Goal: Task Accomplishment & Management: Use online tool/utility

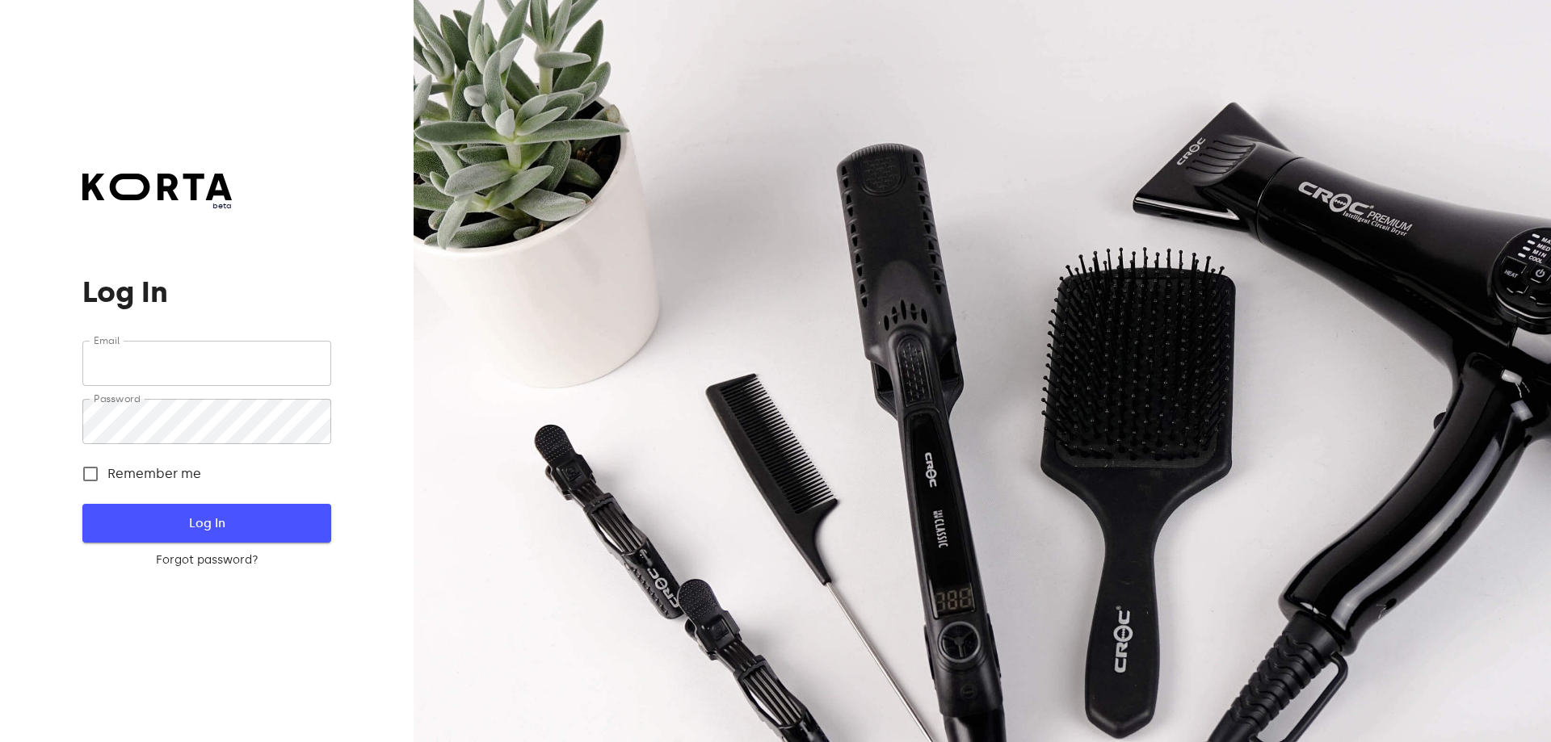
type input "[EMAIL_ADDRESS][DOMAIN_NAME]"
click at [160, 509] on button "Log In" at bounding box center [206, 523] width 248 height 39
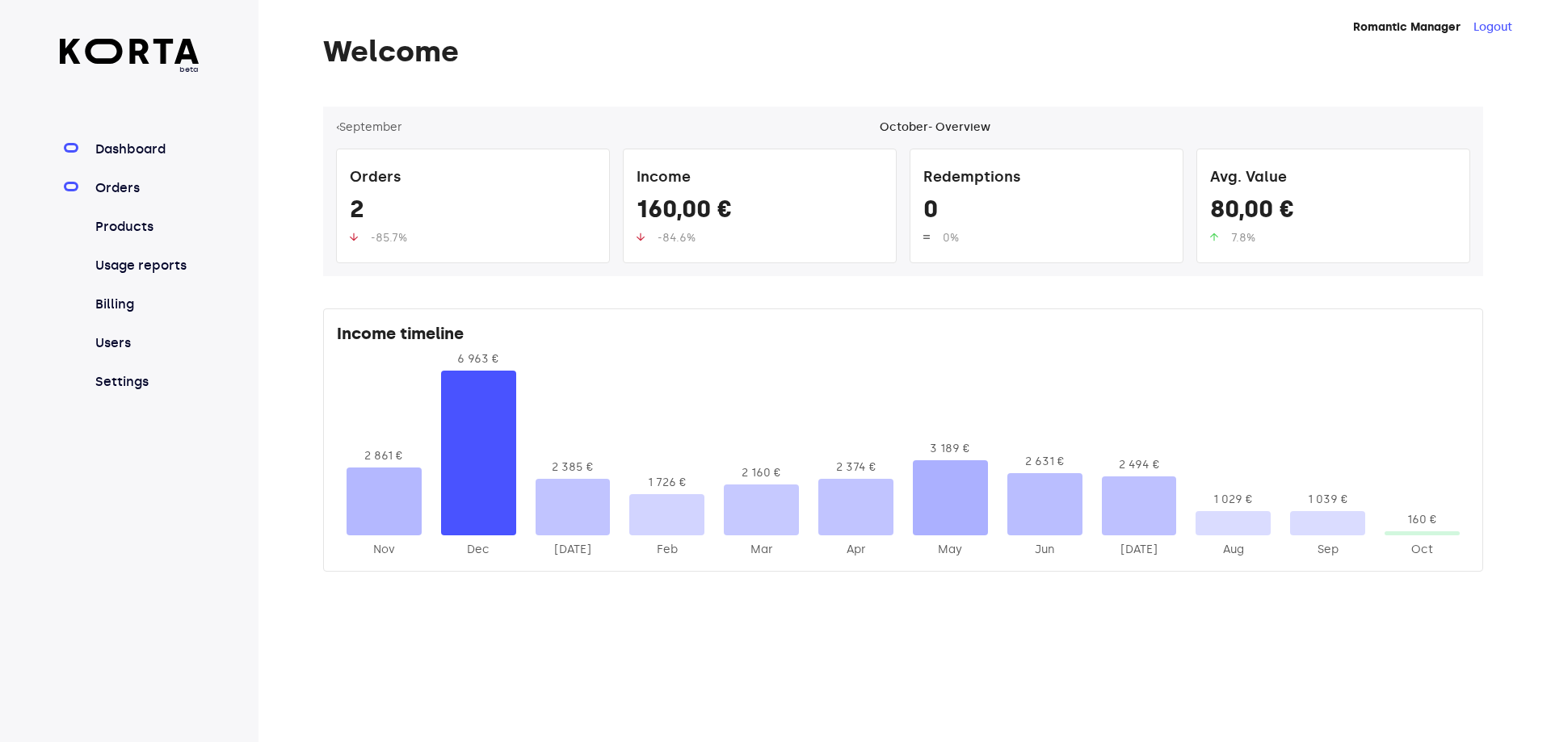
click at [111, 184] on link "Orders" at bounding box center [145, 188] width 107 height 19
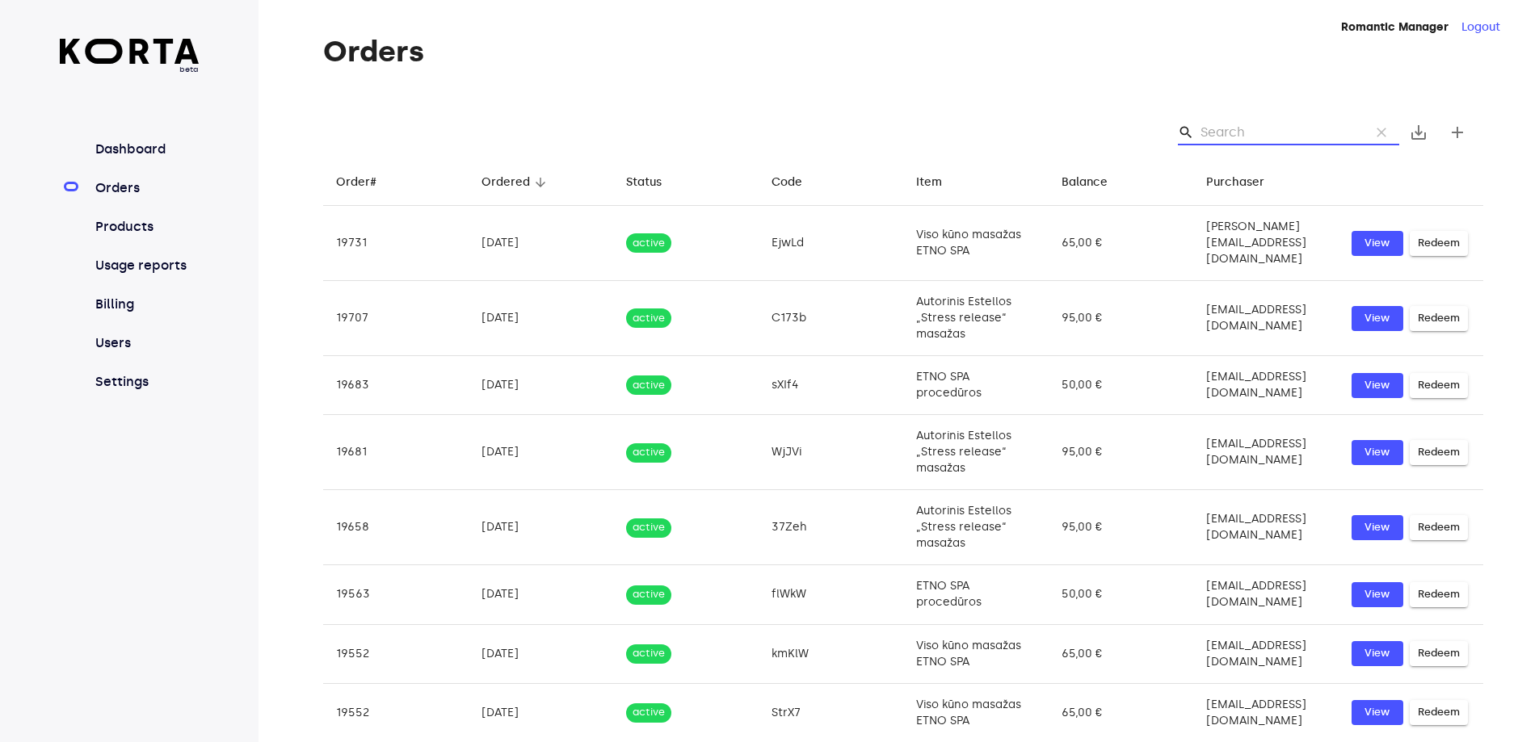
click at [1238, 125] on input "Search" at bounding box center [1278, 133] width 157 height 26
click at [1204, 128] on input "Search" at bounding box center [1278, 133] width 157 height 26
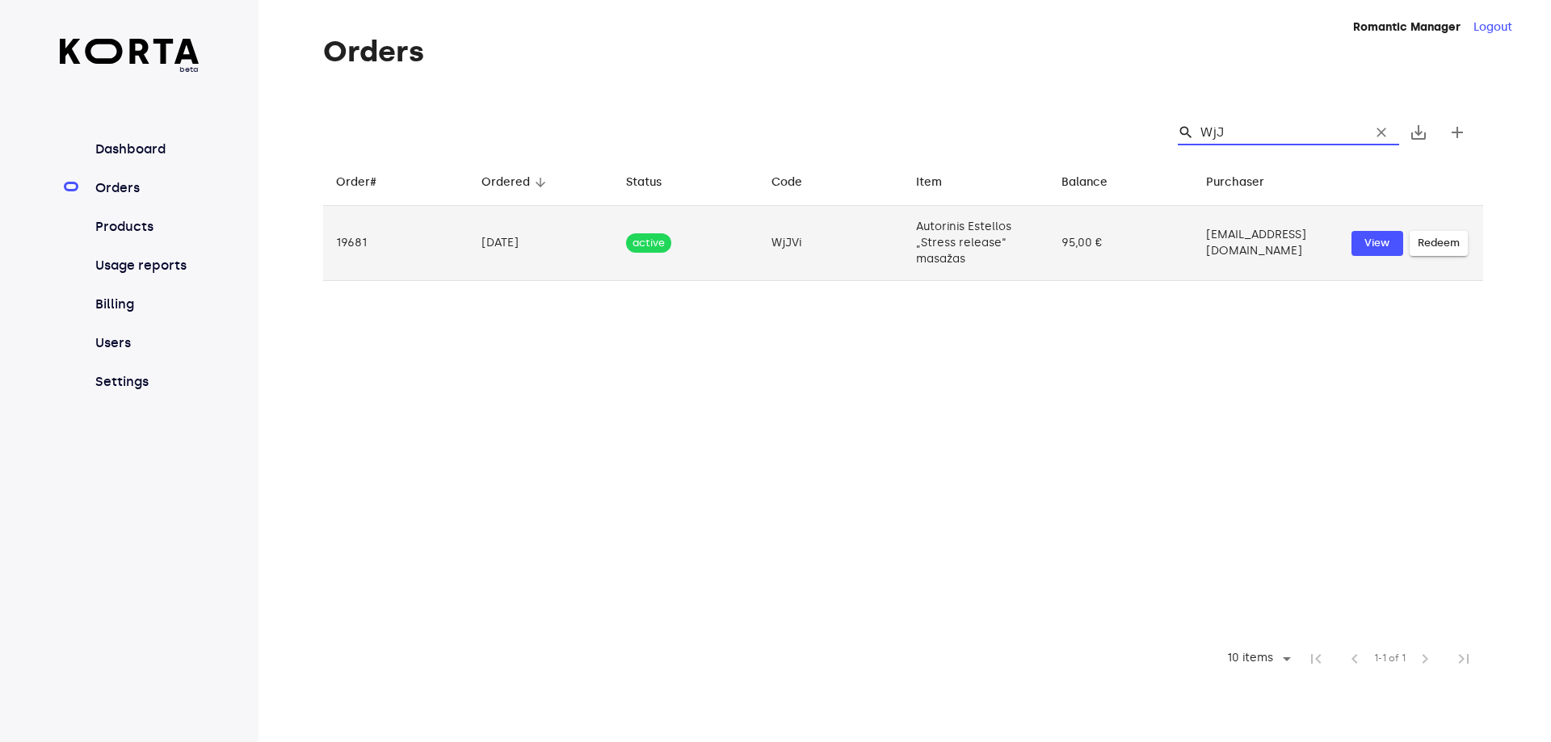
type input "WjJ"
click at [1431, 237] on span "Redeem" at bounding box center [1439, 243] width 42 height 19
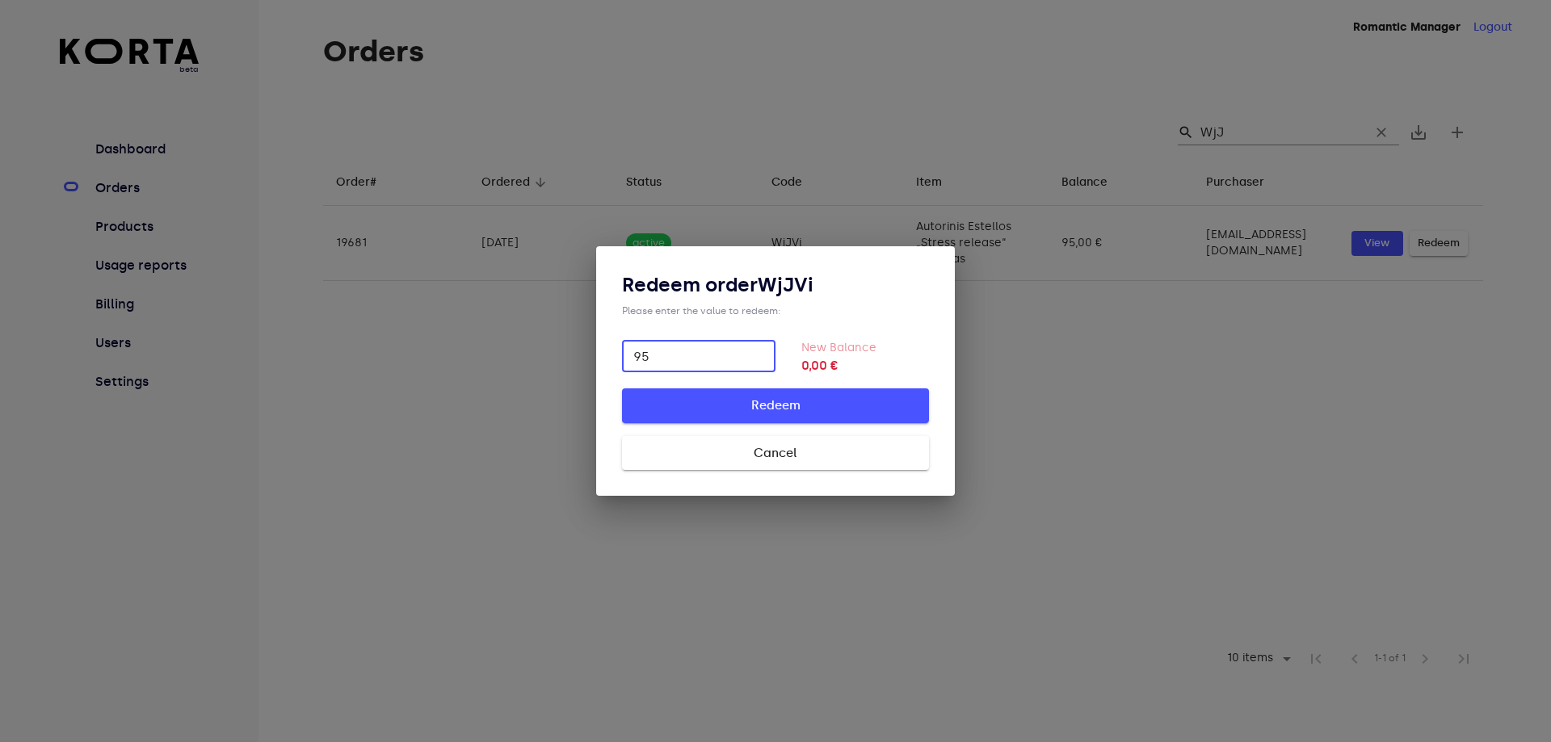
type input "95"
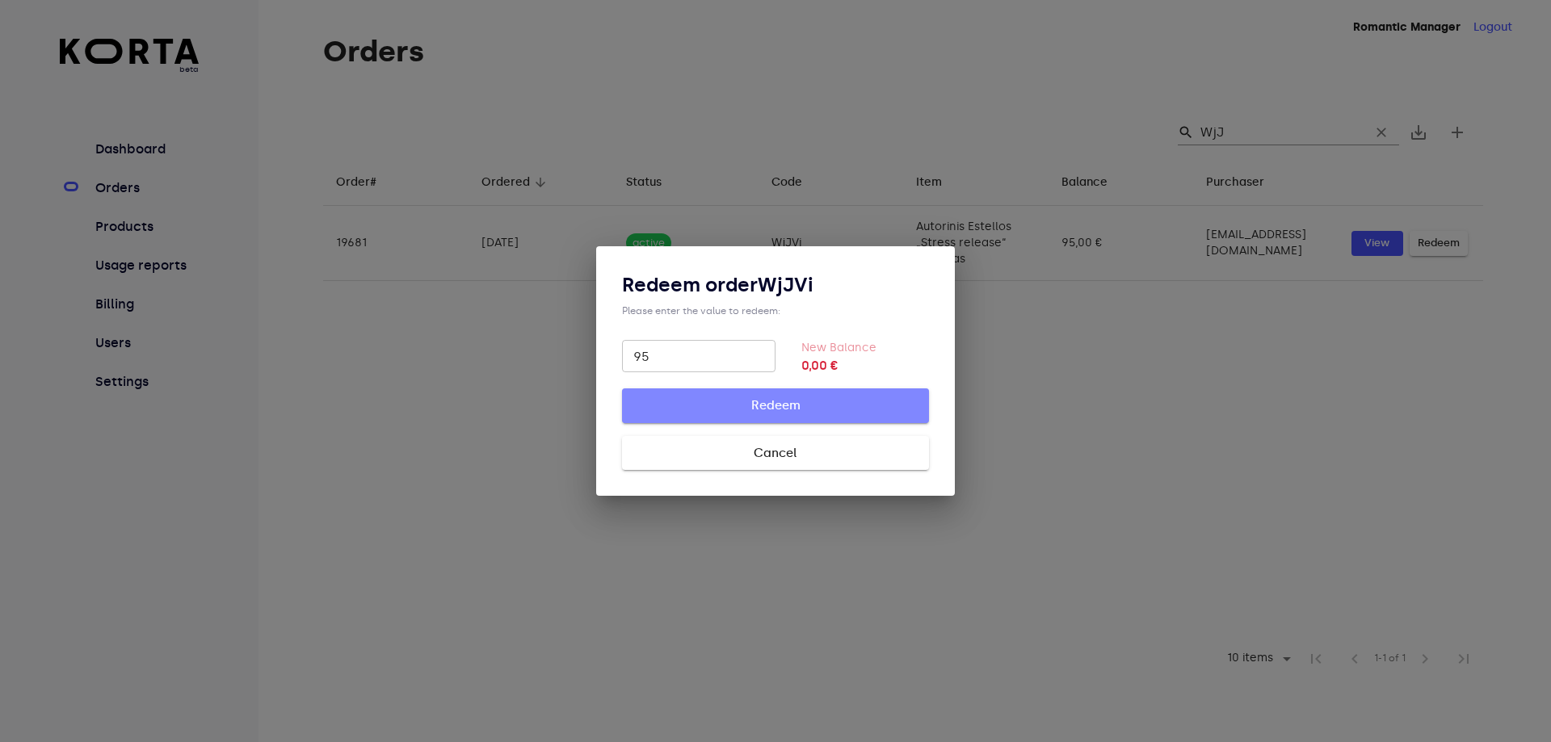
click at [825, 410] on span "Redeem" at bounding box center [775, 405] width 255 height 21
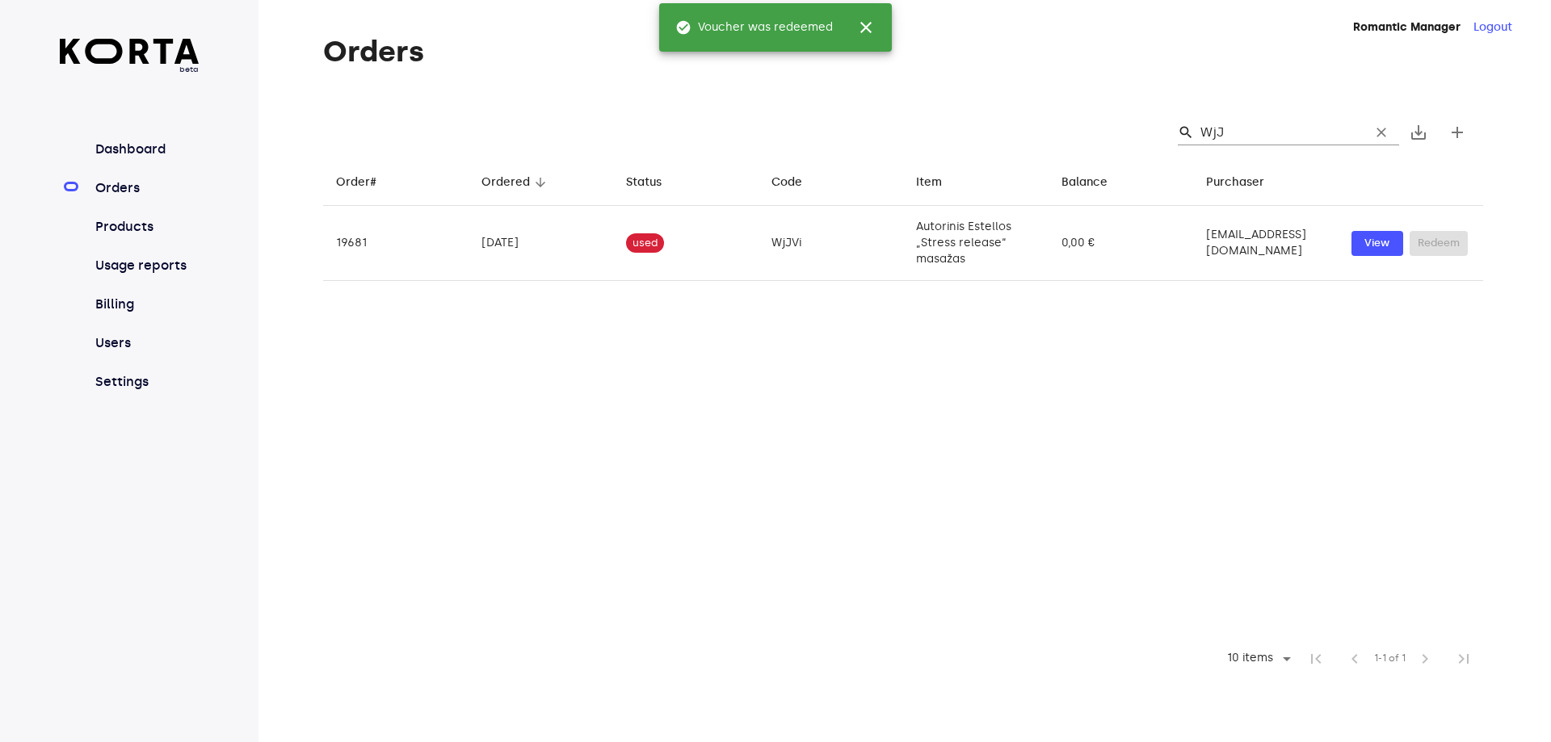
click at [1255, 126] on input "WjJ" at bounding box center [1278, 133] width 157 height 26
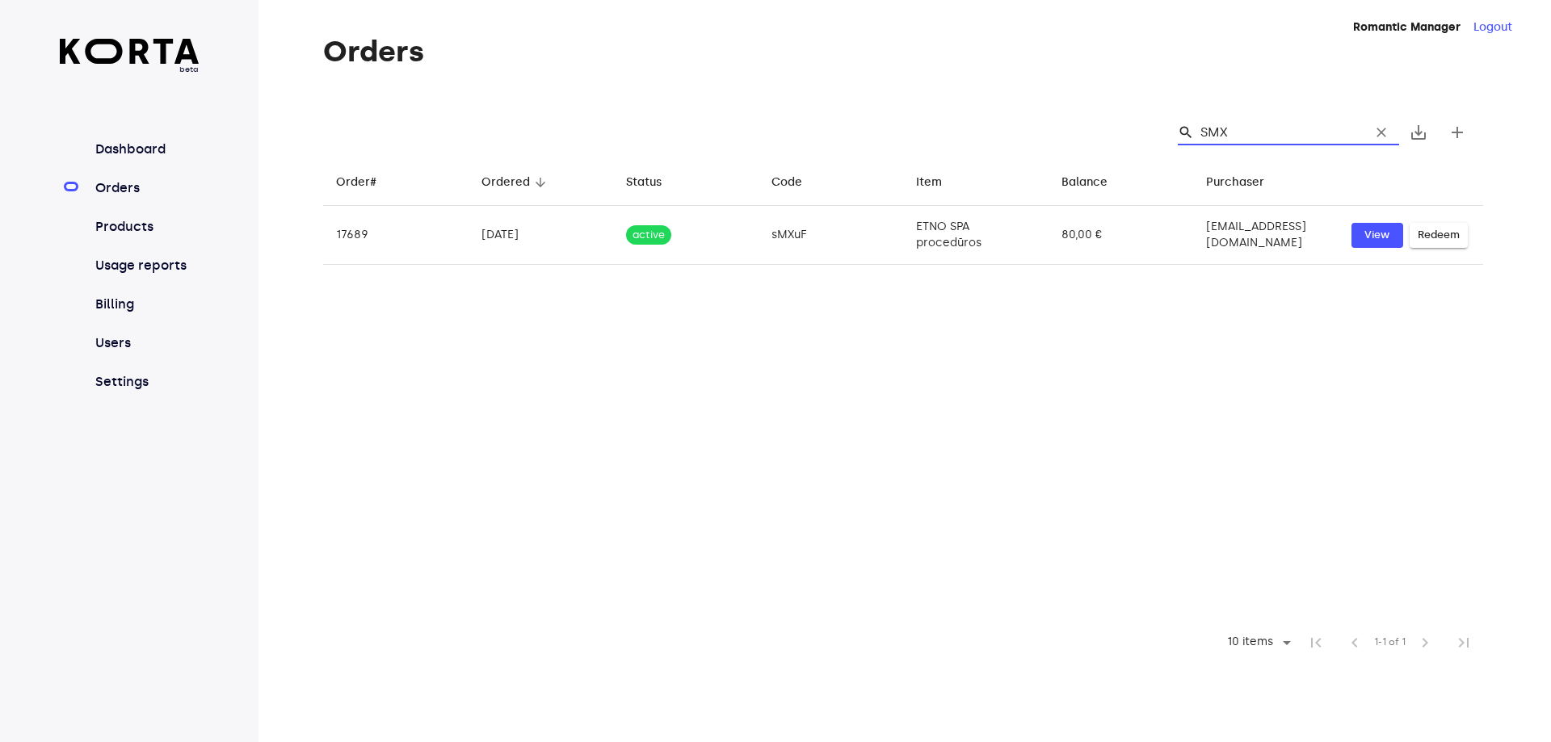
type input "SMX"
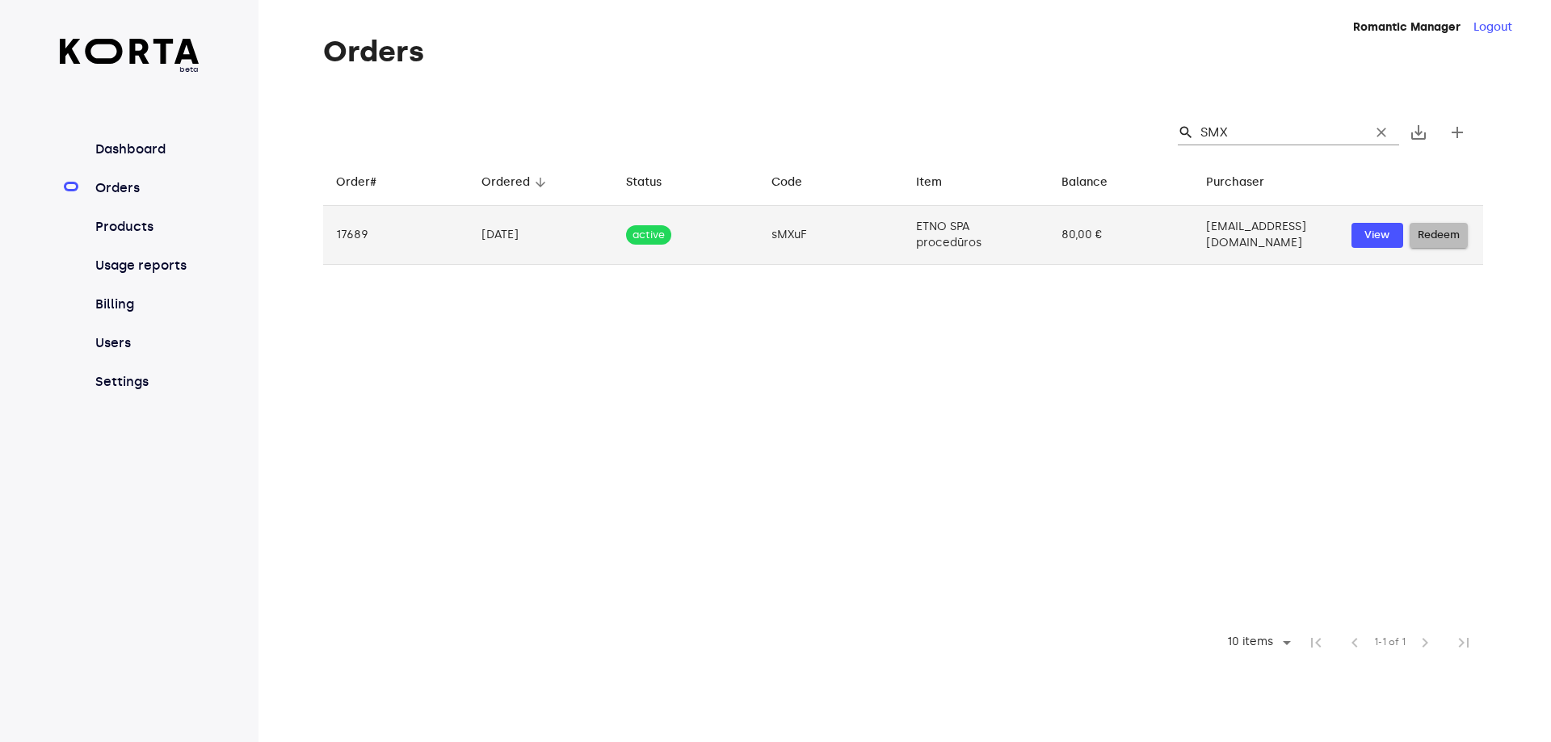
click at [1422, 231] on span "Redeem" at bounding box center [1439, 235] width 42 height 19
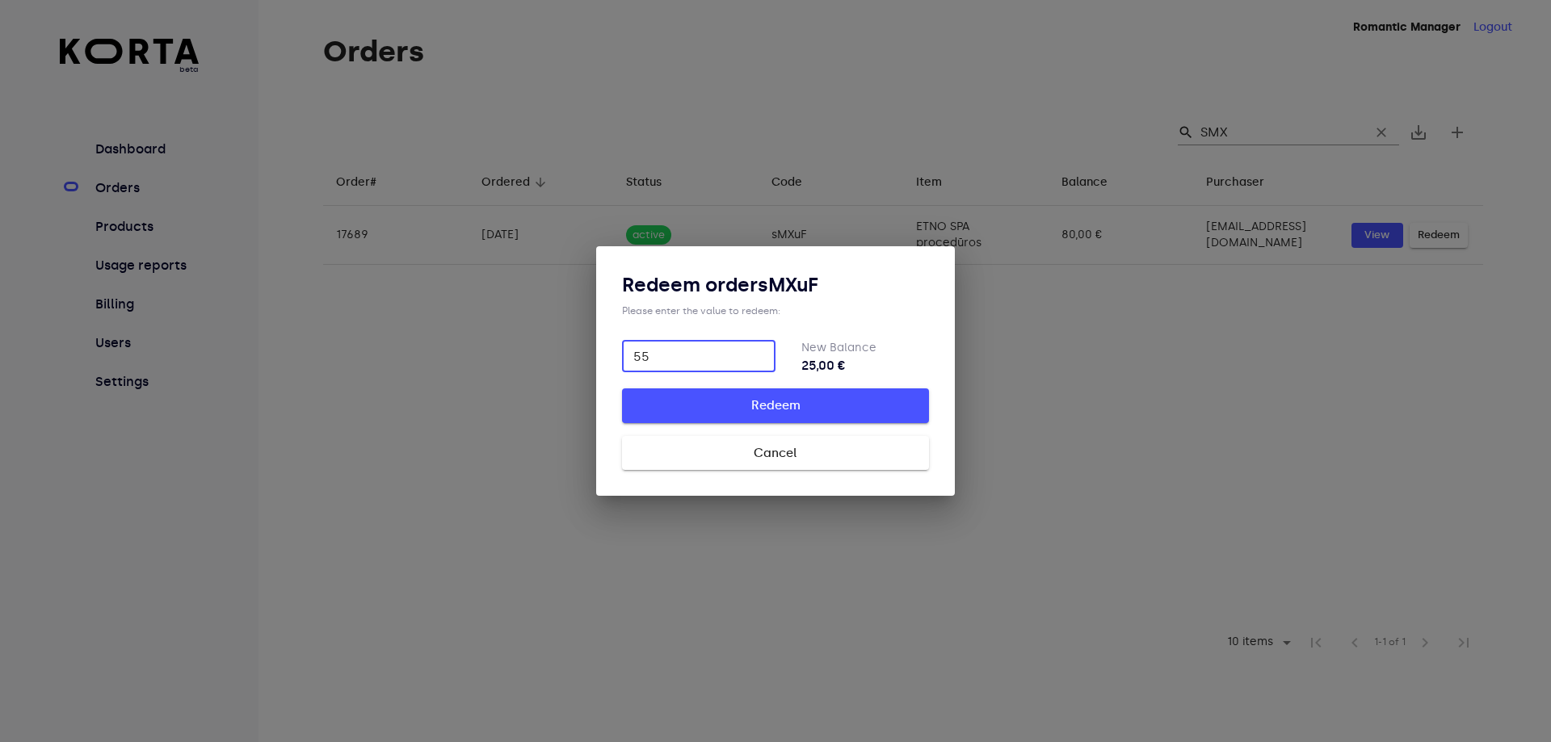
type input "55"
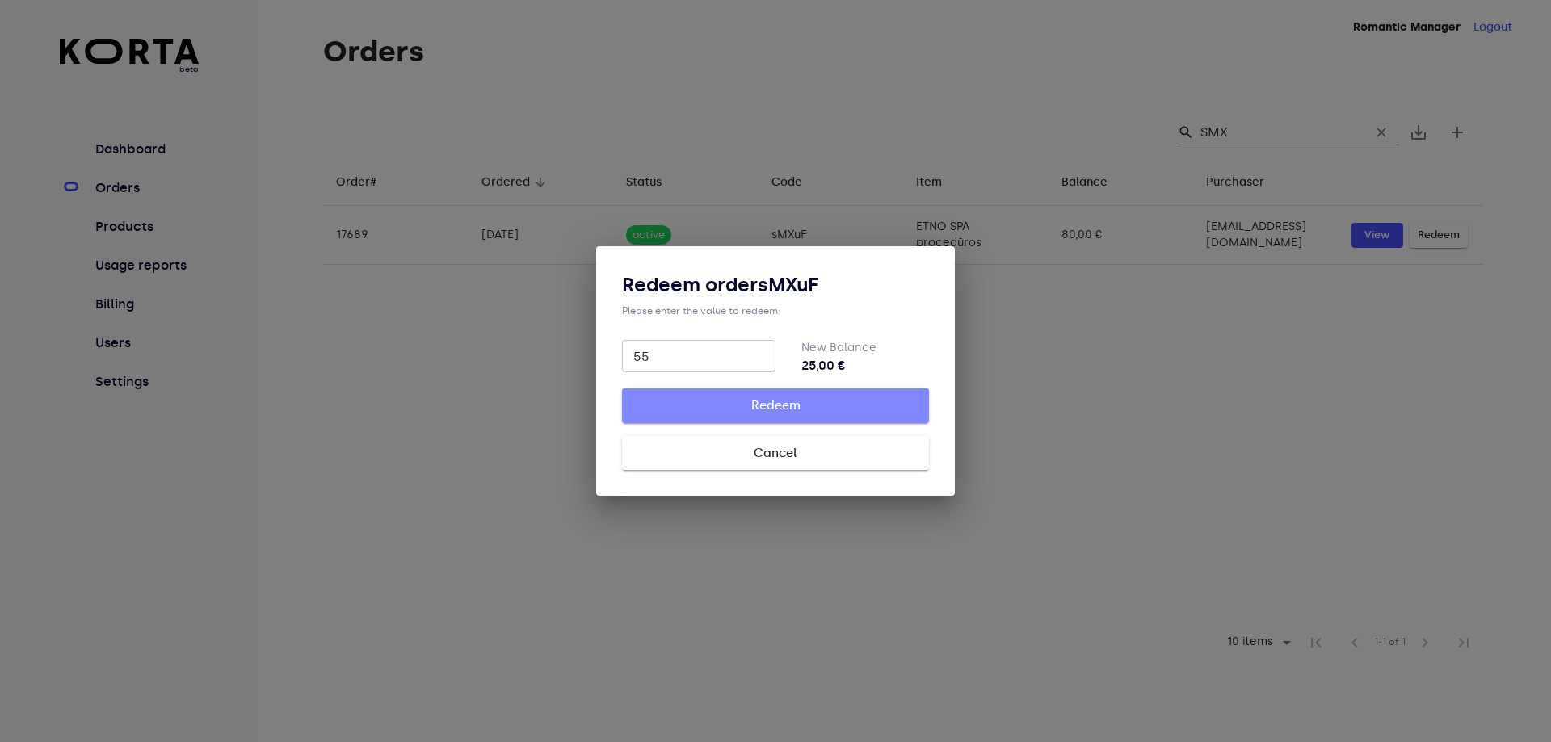
click at [839, 397] on span "Redeem" at bounding box center [775, 405] width 255 height 21
